Goal: Transaction & Acquisition: Purchase product/service

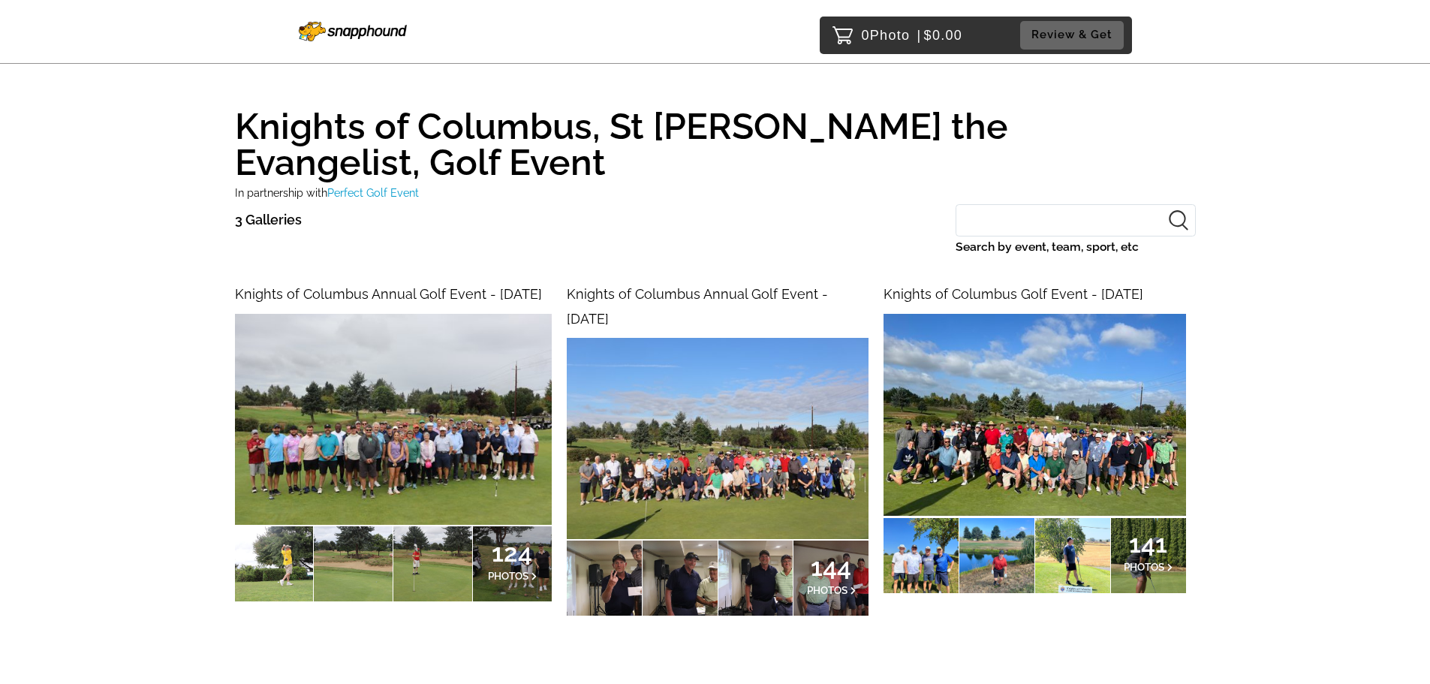
click at [910, 555] on div at bounding box center [920, 555] width 75 height 75
click at [413, 372] on img at bounding box center [393, 419] width 317 height 211
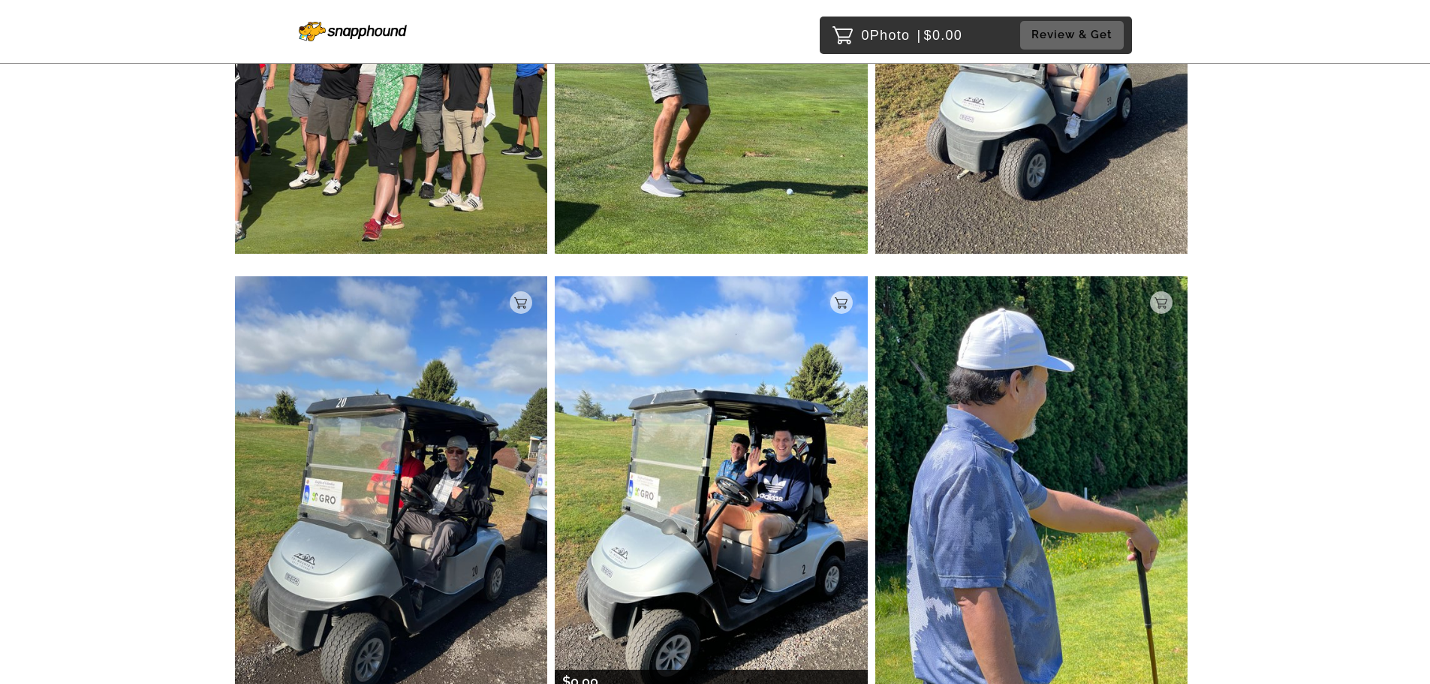
scroll to position [6712, 0]
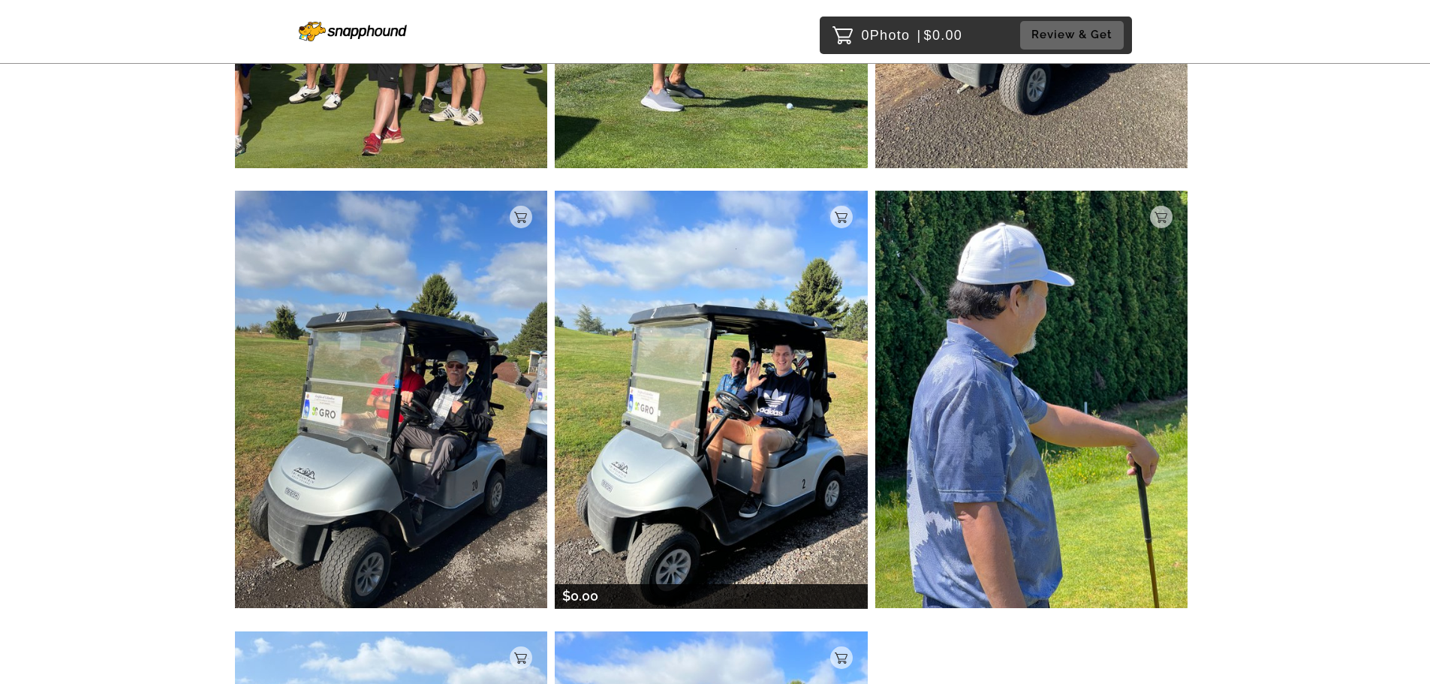
click at [731, 489] on img at bounding box center [711, 399] width 313 height 417
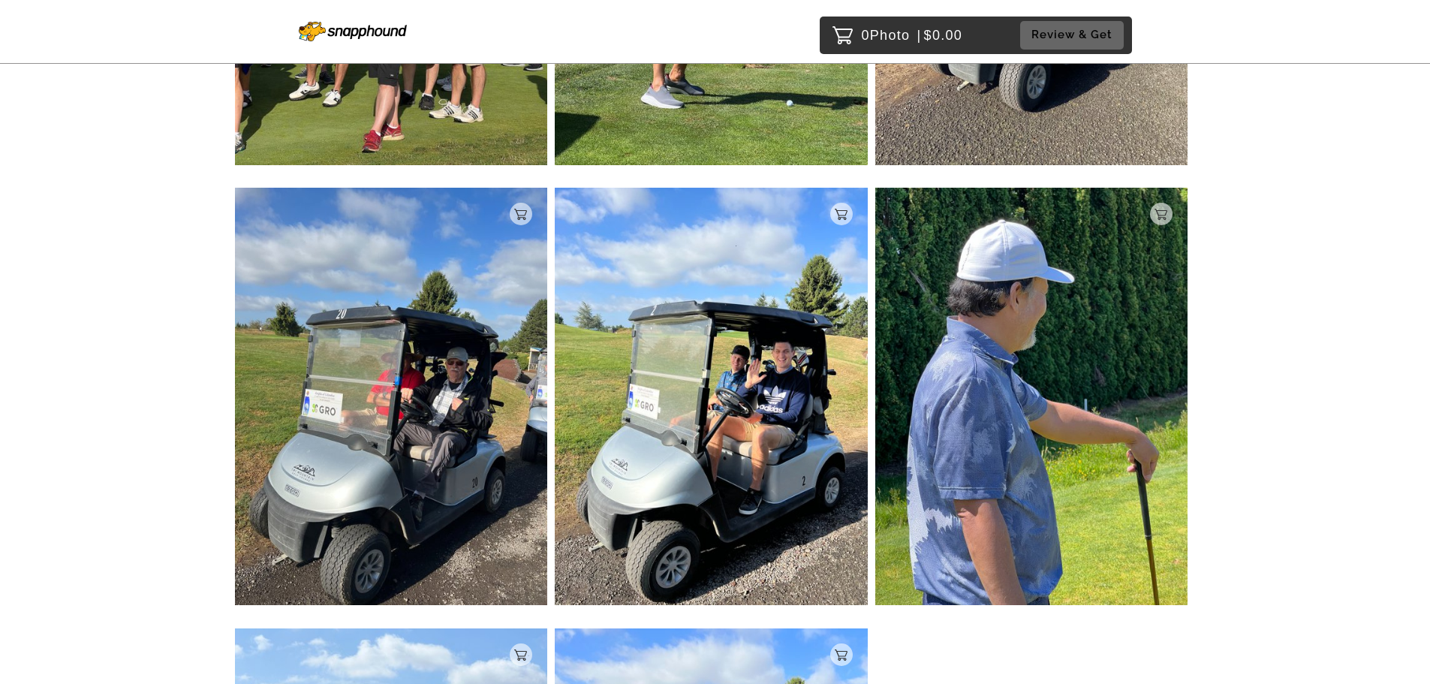
scroll to position [6665, 0]
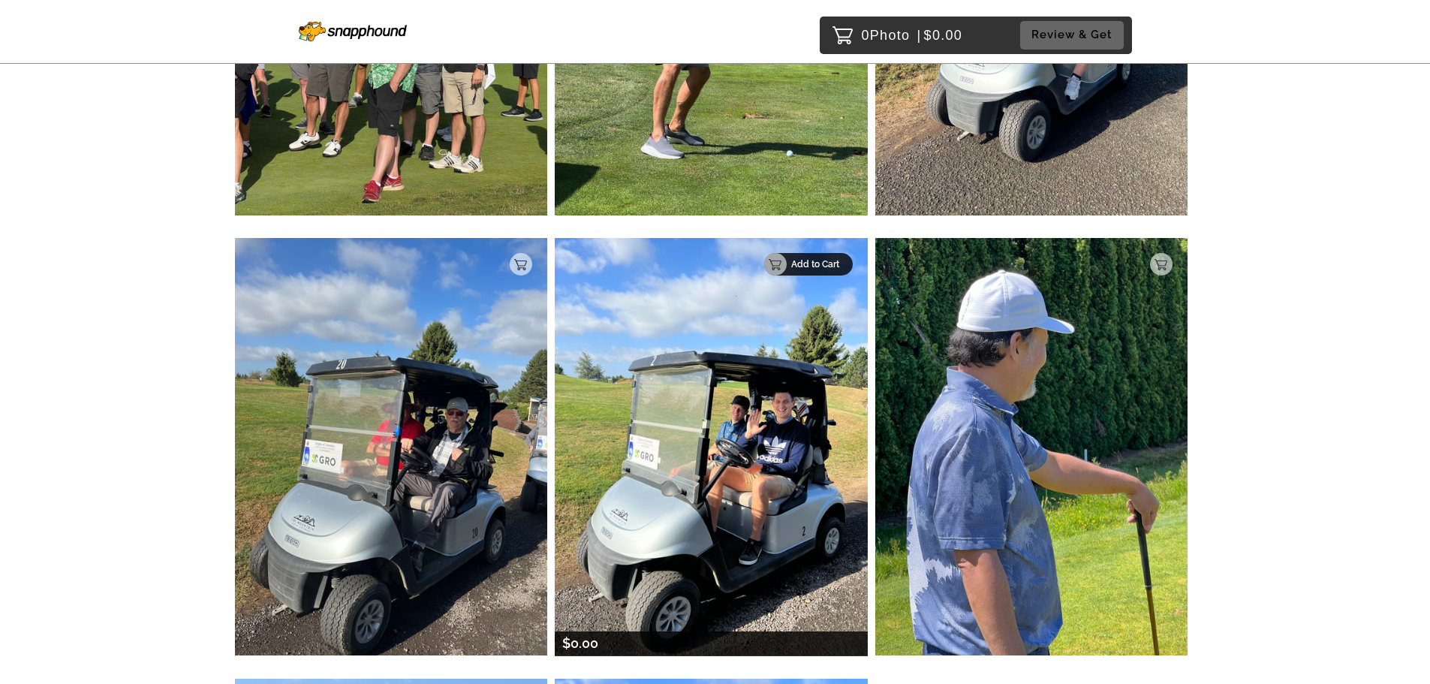
click at [840, 258] on div "Add to Cart" at bounding box center [808, 264] width 89 height 23
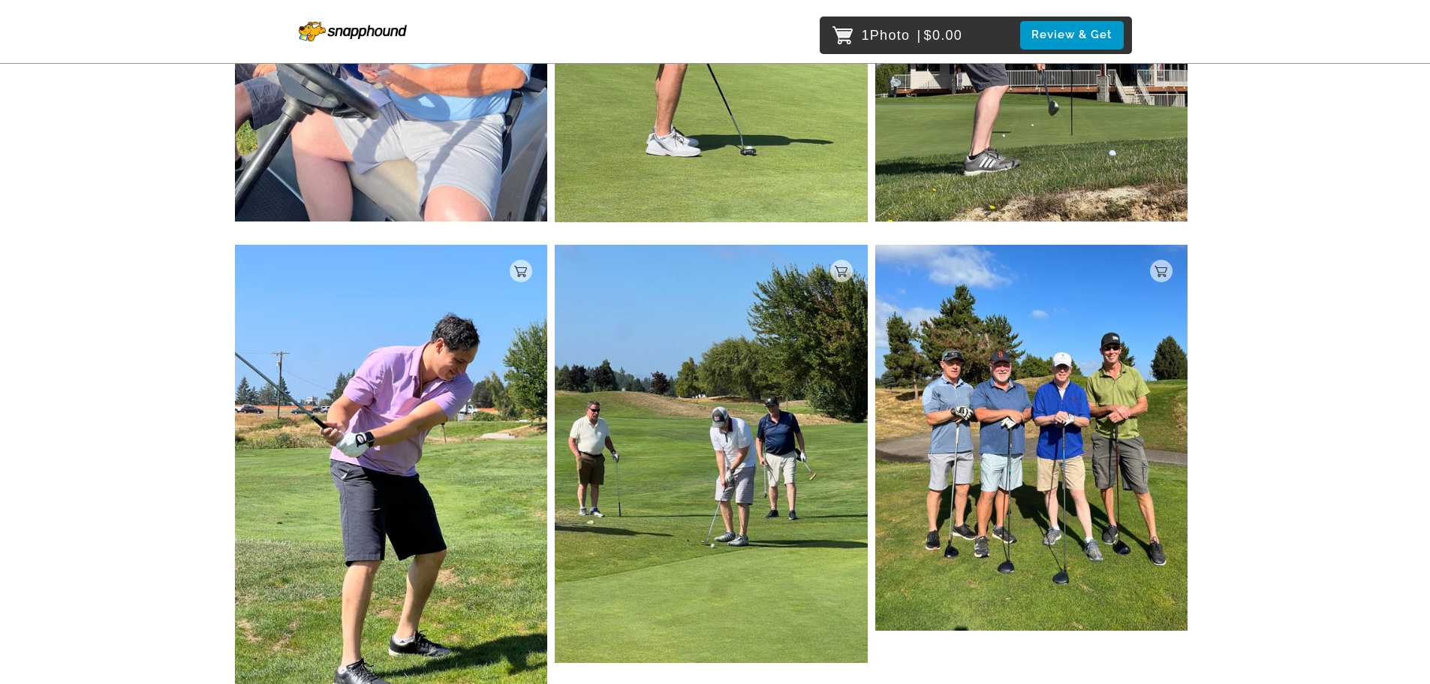
scroll to position [12449, 0]
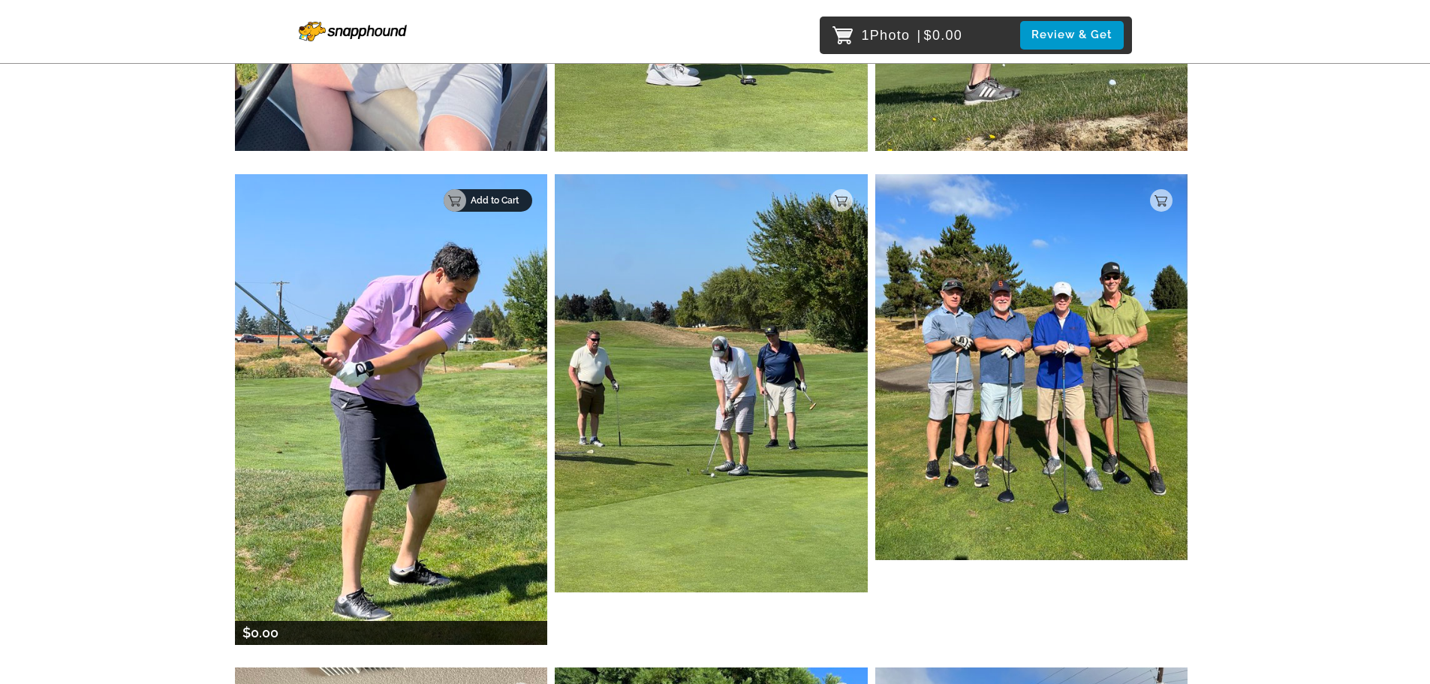
click at [522, 200] on p "Add to Cart" at bounding box center [497, 200] width 53 height 11
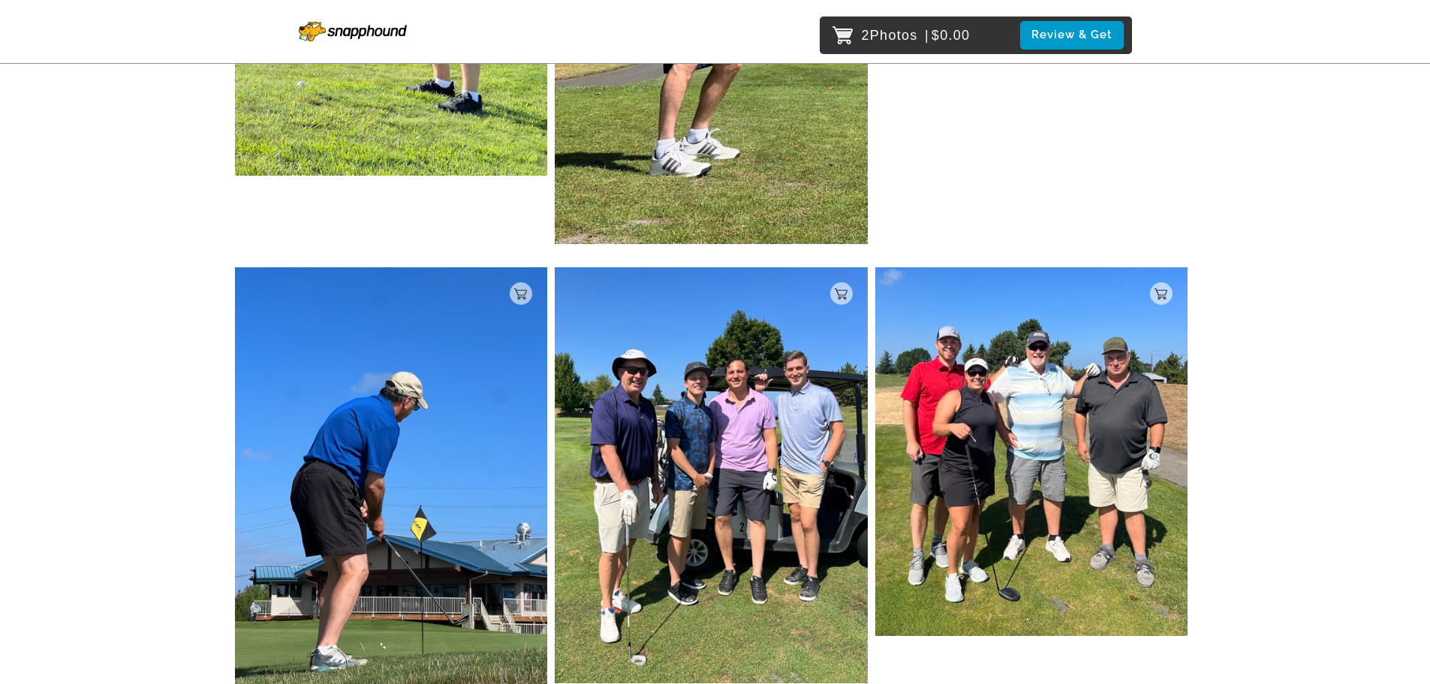
scroll to position [13950, 0]
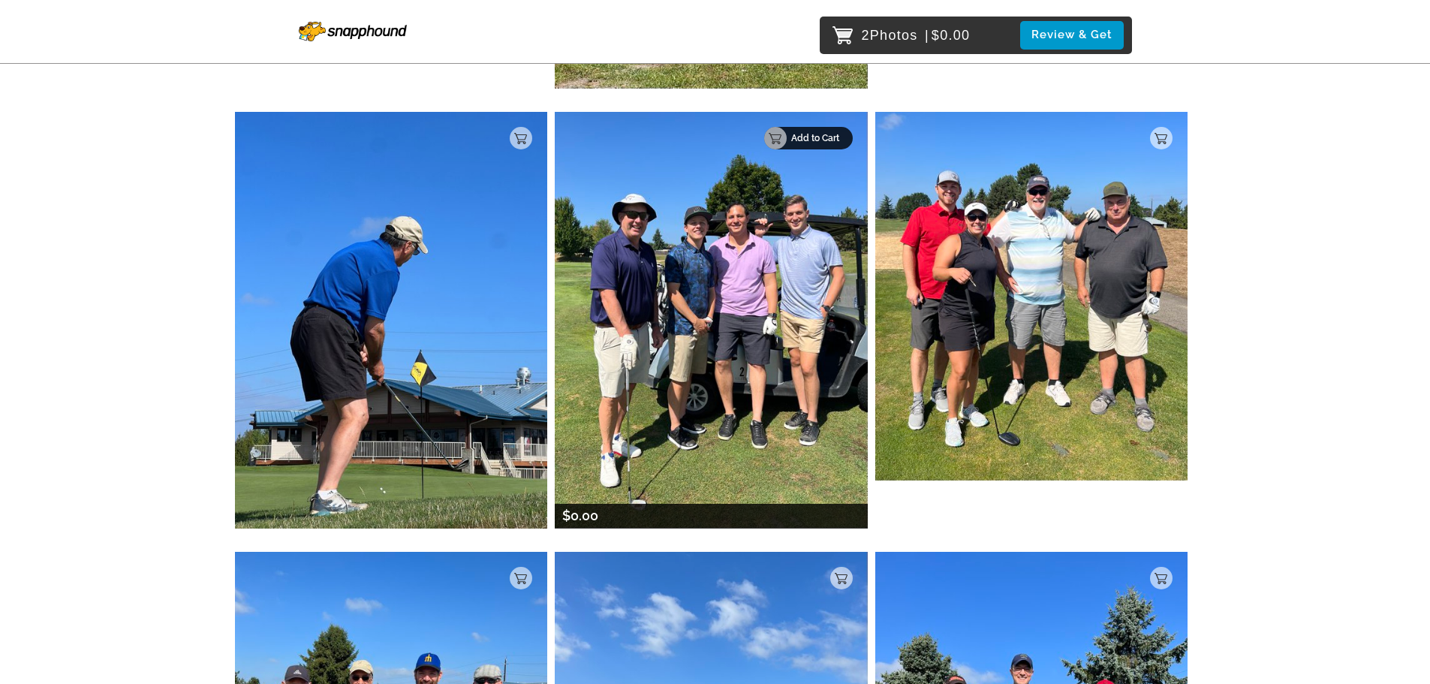
click at [829, 134] on p "Add to Cart" at bounding box center [817, 138] width 53 height 11
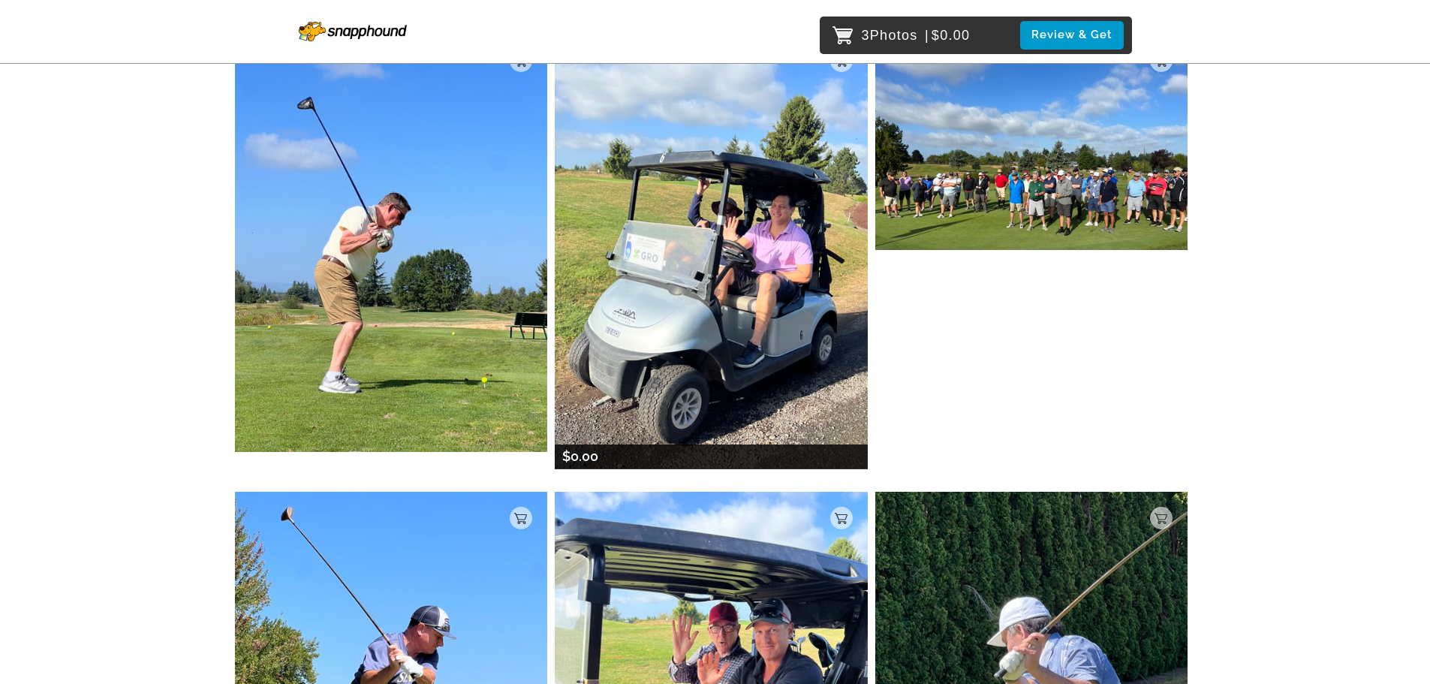
scroll to position [17055, 0]
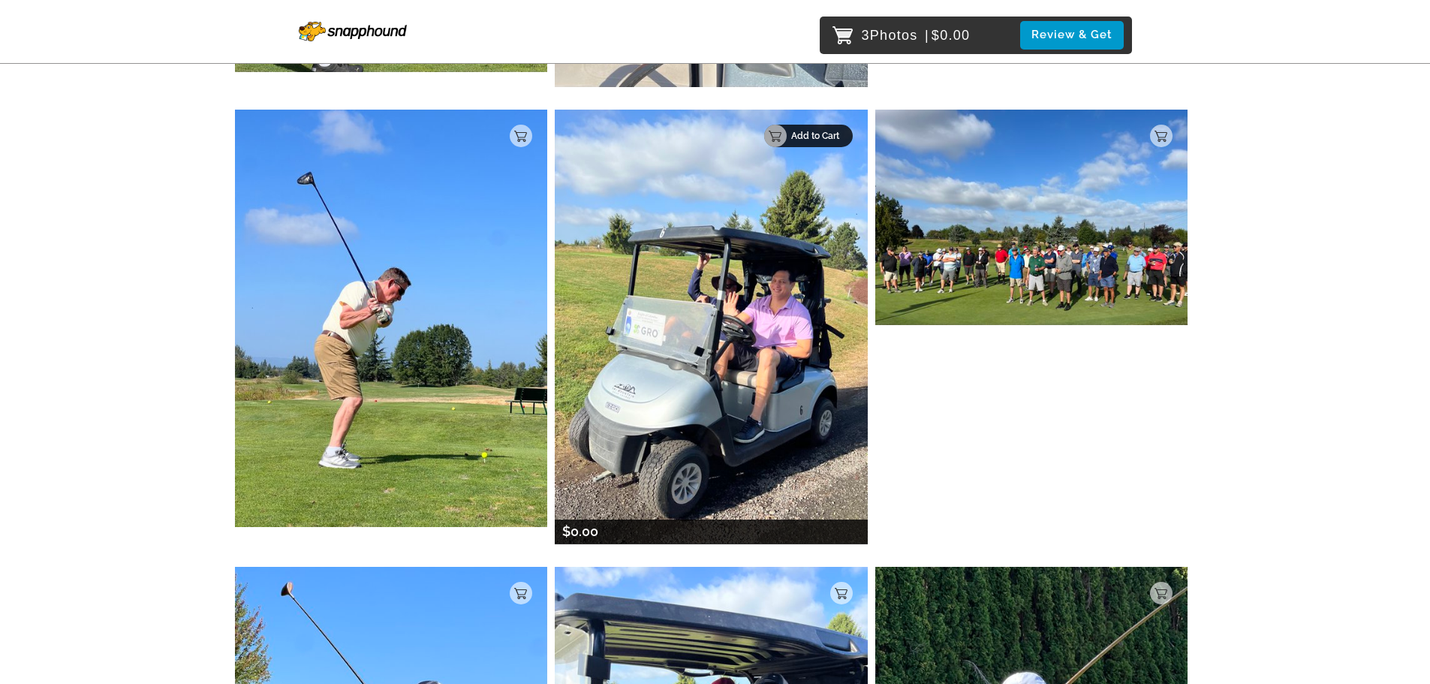
click at [842, 131] on p "Add to Cart" at bounding box center [817, 136] width 53 height 11
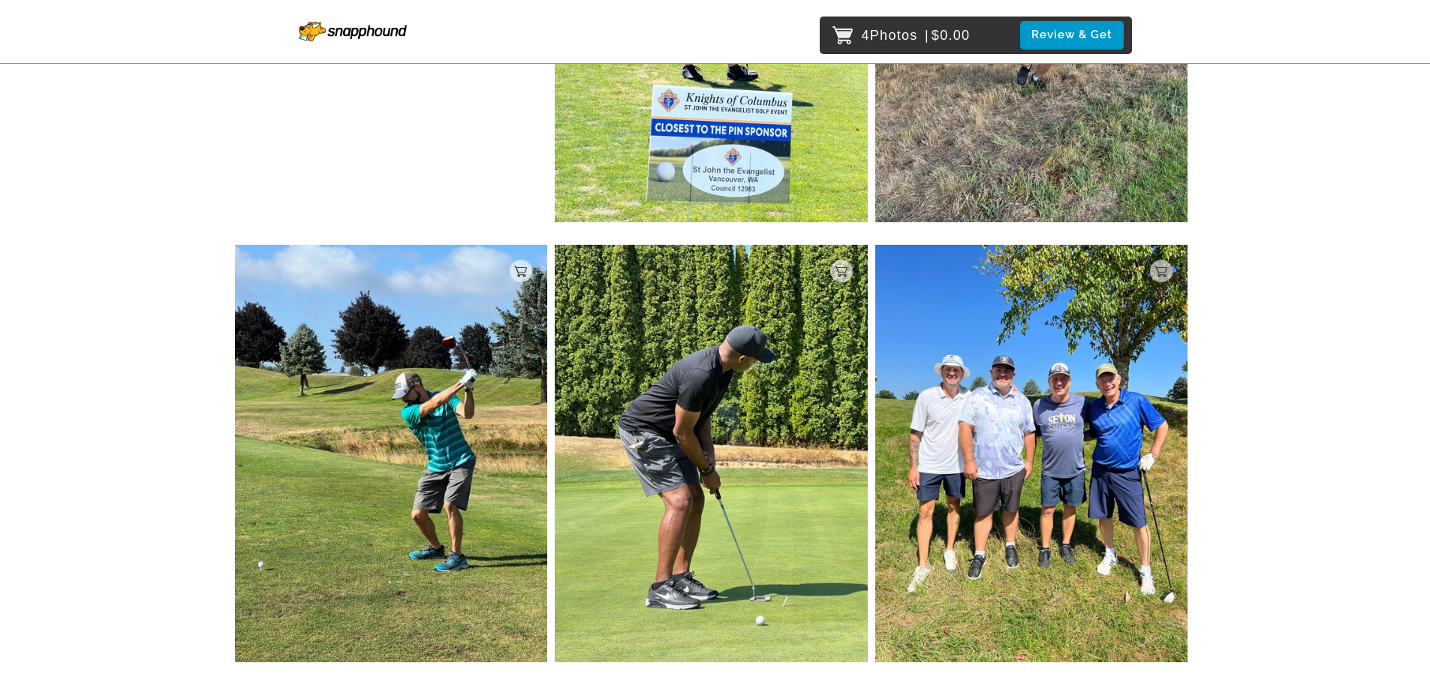
scroll to position [0, 0]
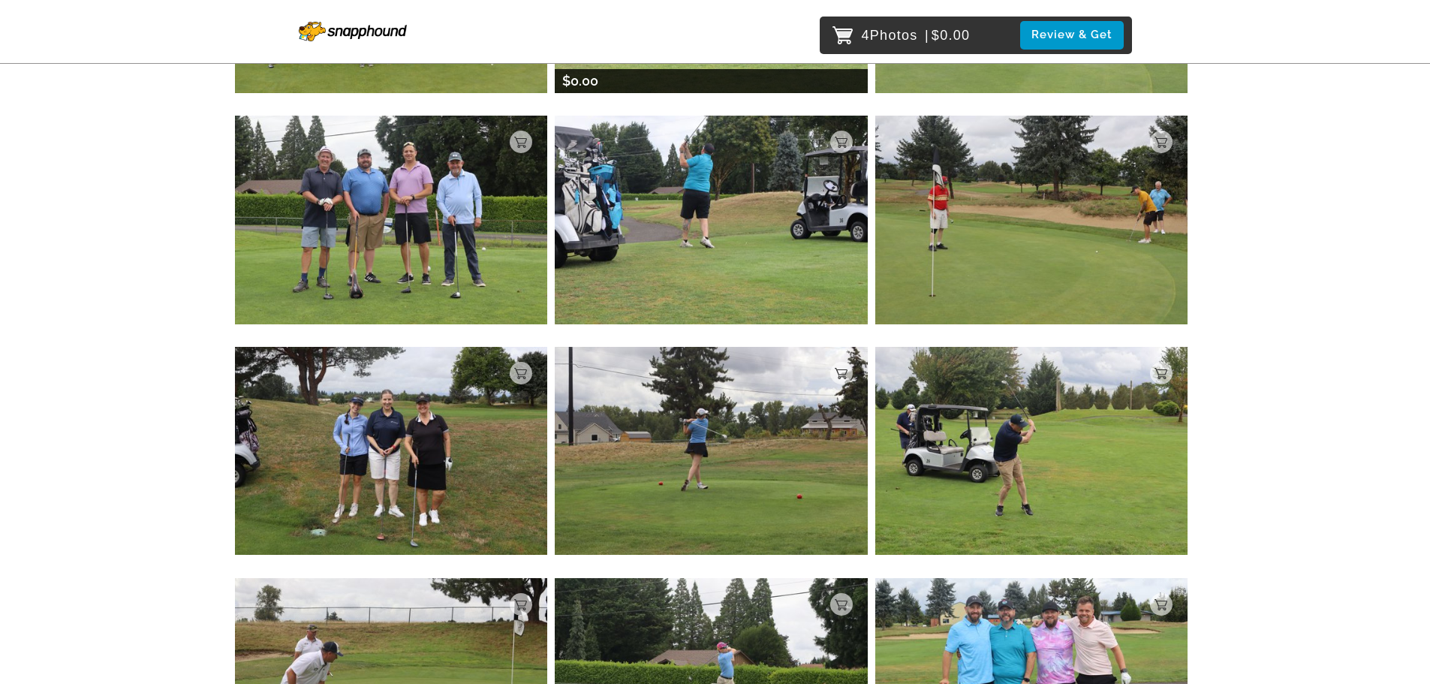
scroll to position [150, 0]
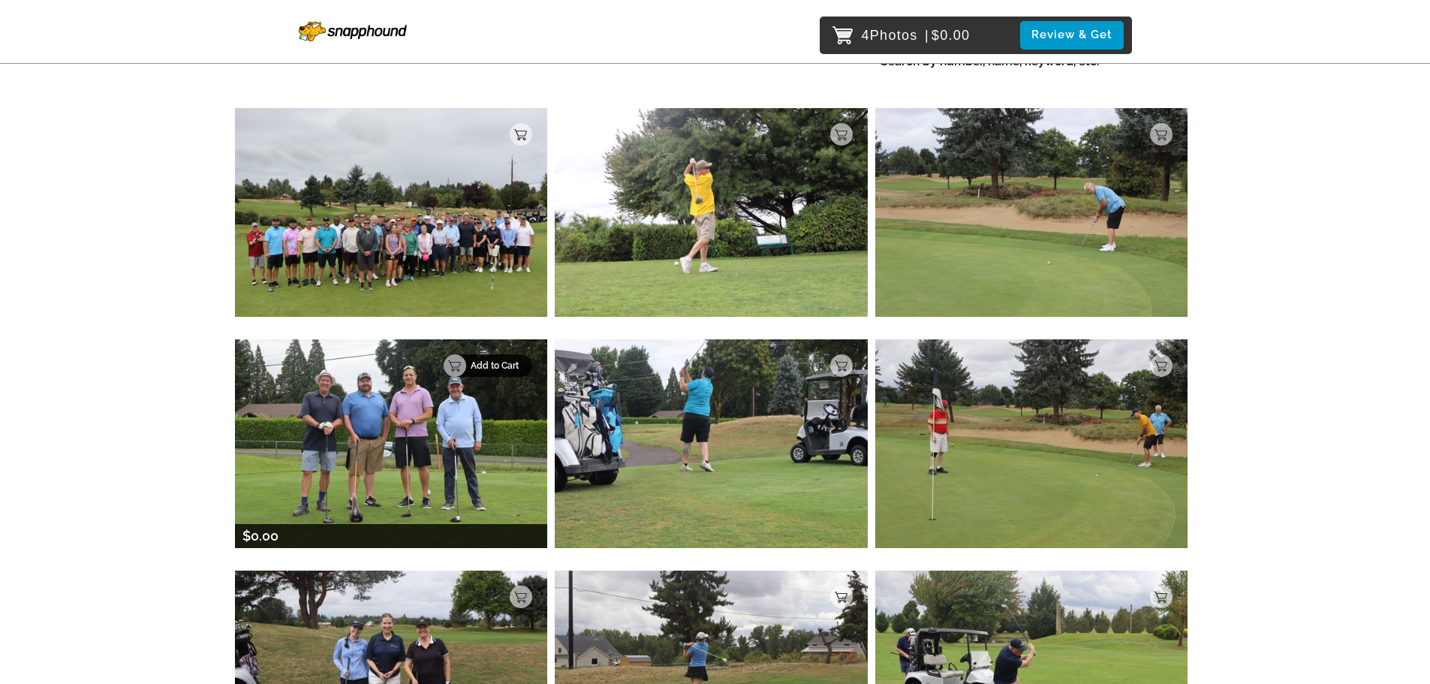
click at [516, 371] on p "Add to Cart" at bounding box center [497, 365] width 53 height 11
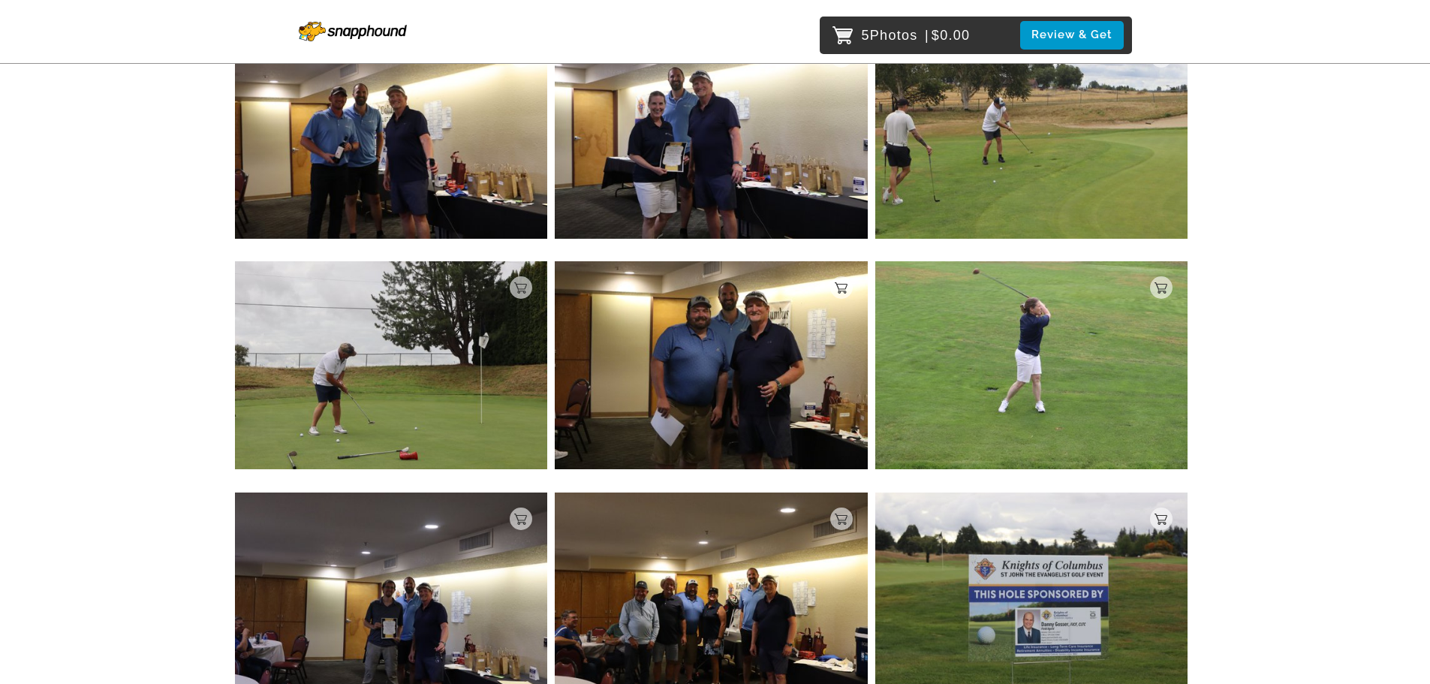
scroll to position [7164, 0]
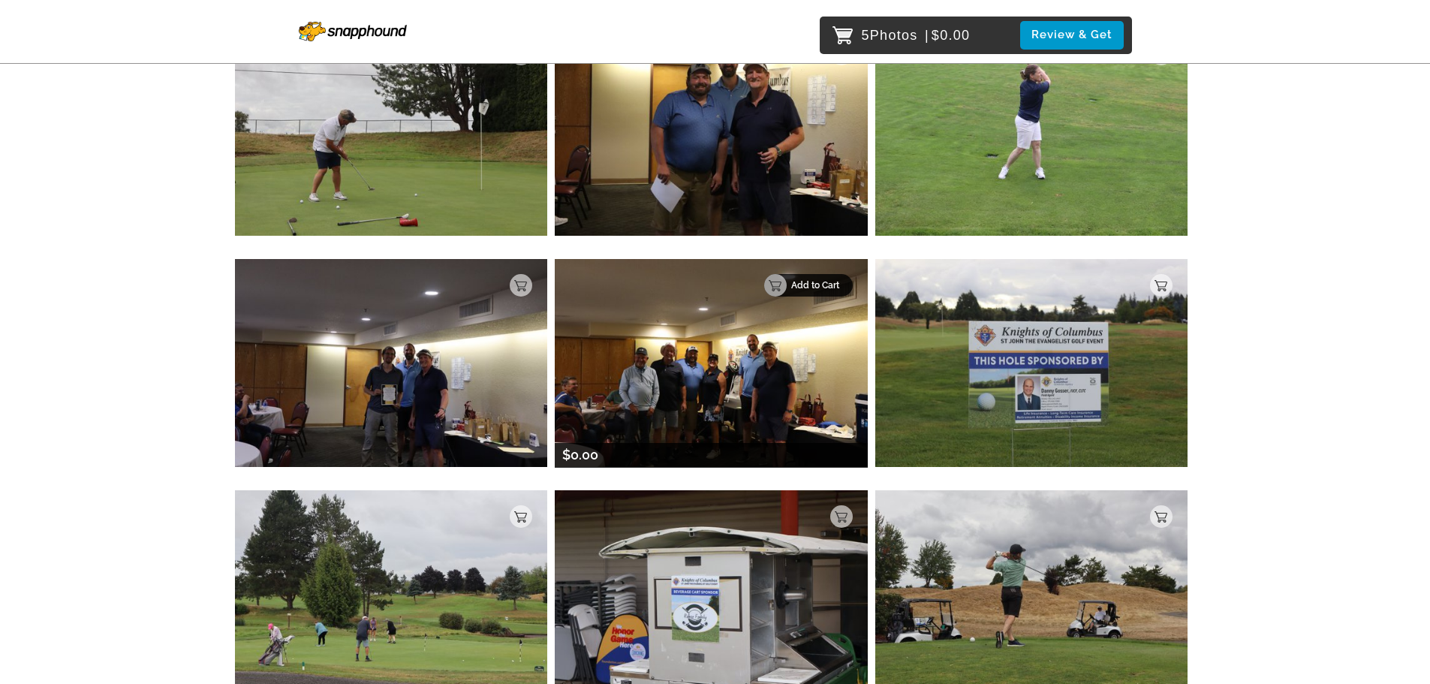
click at [834, 290] on p "Add to Cart" at bounding box center [817, 285] width 53 height 11
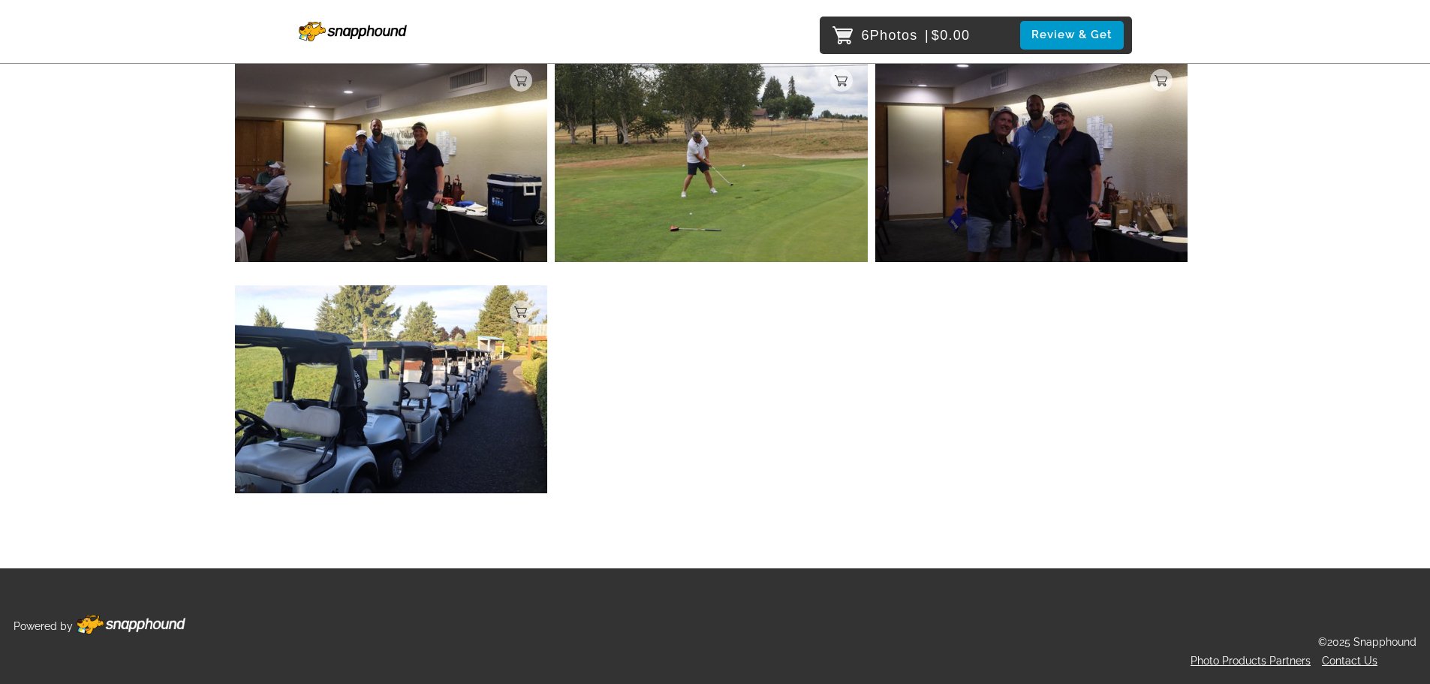
scroll to position [9475, 0]
